Goal: Task Accomplishment & Management: Complete application form

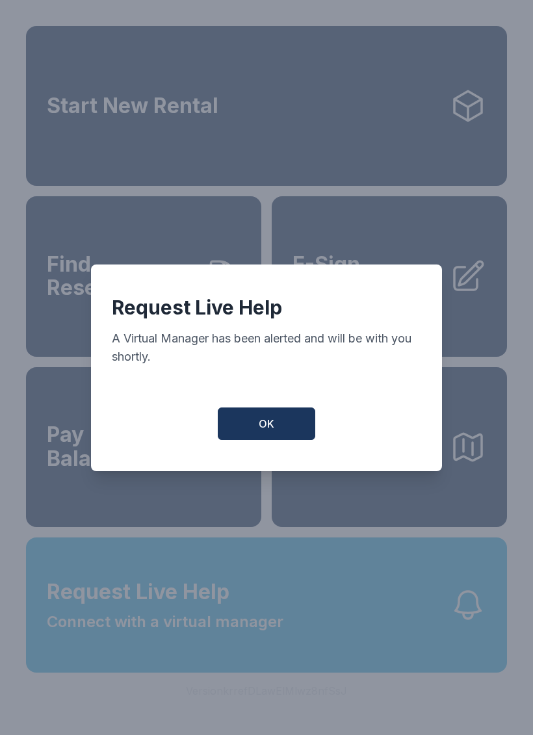
click at [243, 440] on button "OK" at bounding box center [266, 424] width 97 height 32
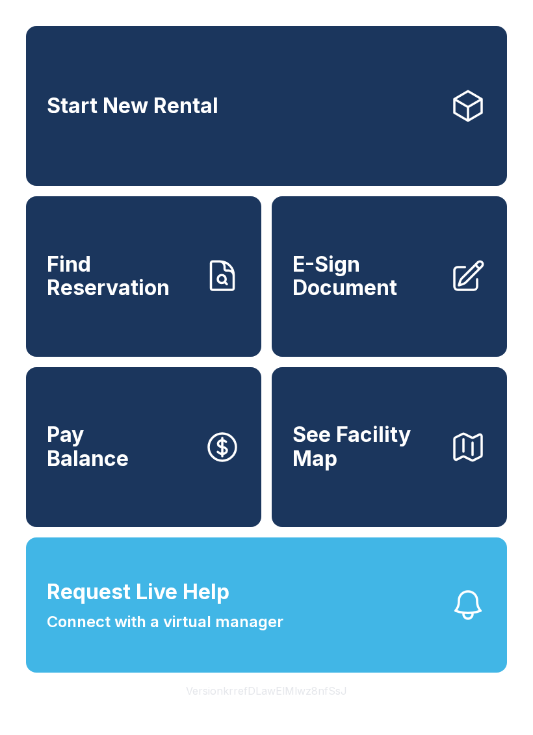
click at [408, 275] on span "E-Sign Document" at bounding box center [365, 276] width 147 height 47
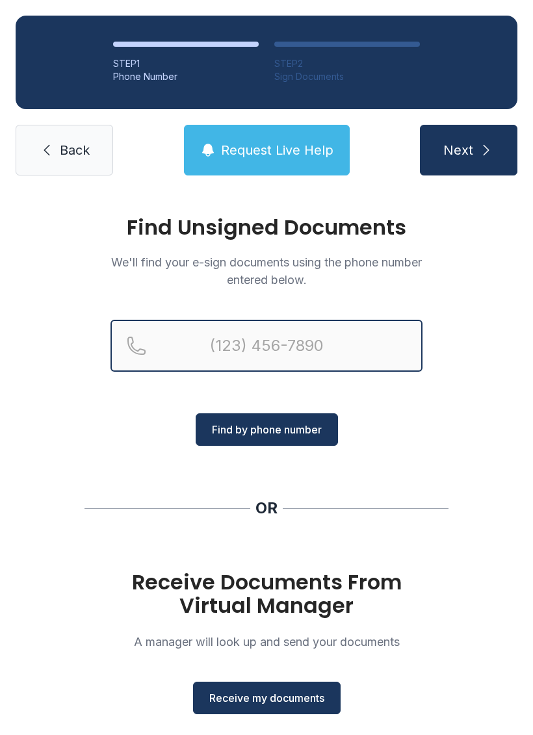
click at [240, 330] on input "Reservation phone number" at bounding box center [266, 346] width 312 height 52
type input "[PHONE_NUMBER]"
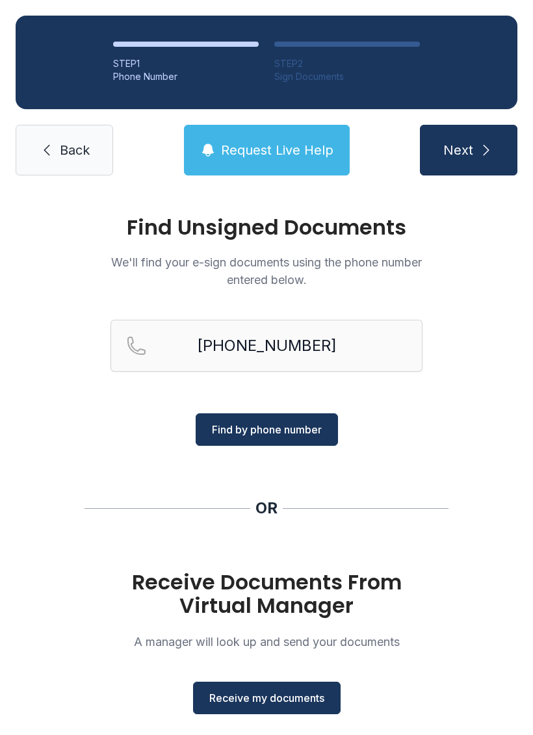
click at [463, 157] on span "Next" at bounding box center [458, 150] width 30 height 18
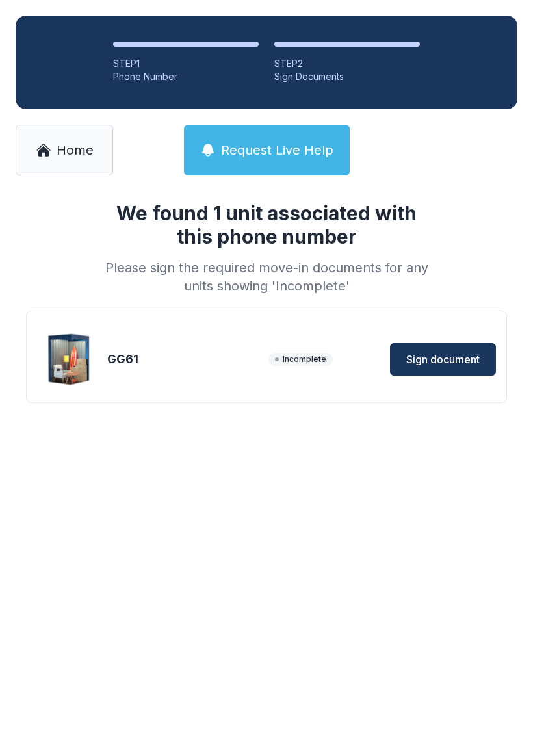
click at [423, 361] on span "Sign document" at bounding box center [442, 360] width 73 height 16
click at [77, 140] on link "Home" at bounding box center [64, 150] width 97 height 51
